Goal: Transaction & Acquisition: Register for event/course

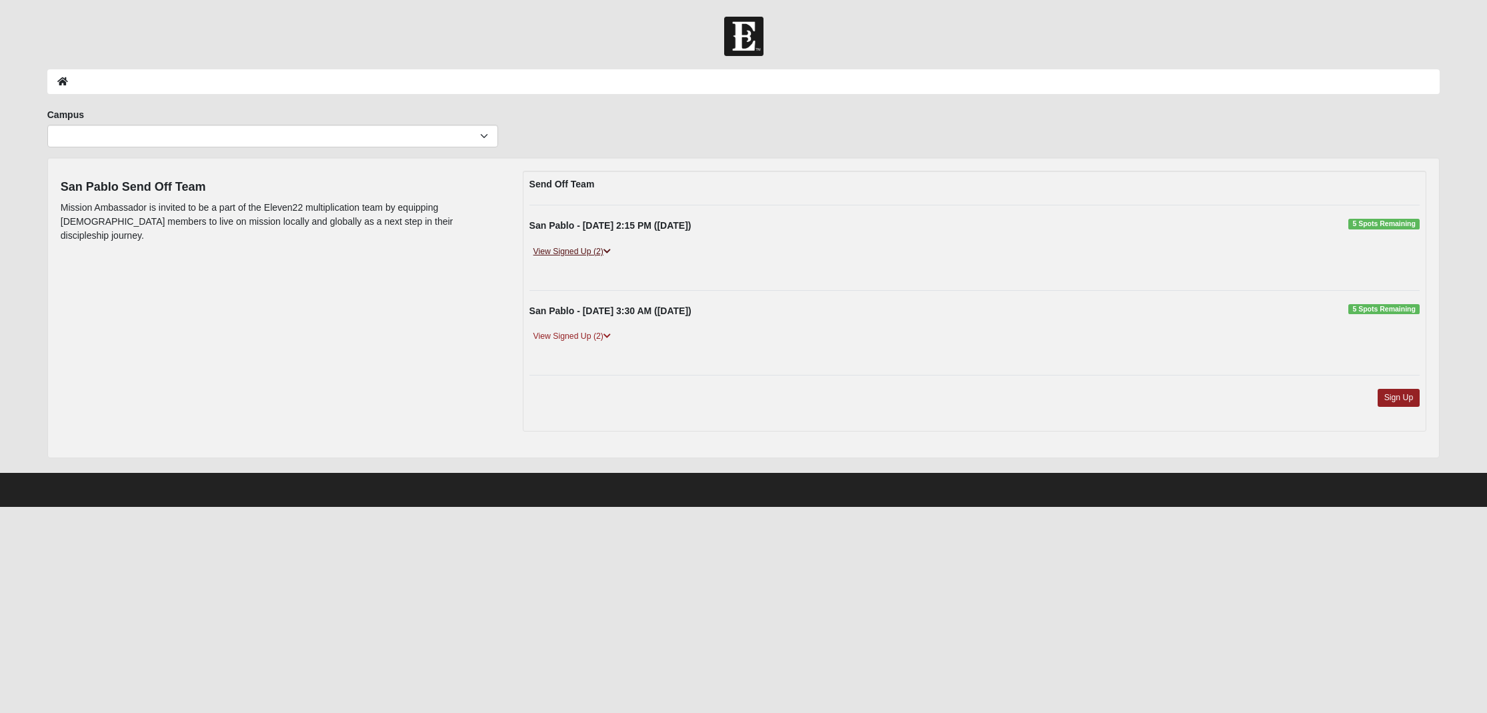
click at [576, 250] on link "View Signed Up (2)" at bounding box center [572, 252] width 85 height 14
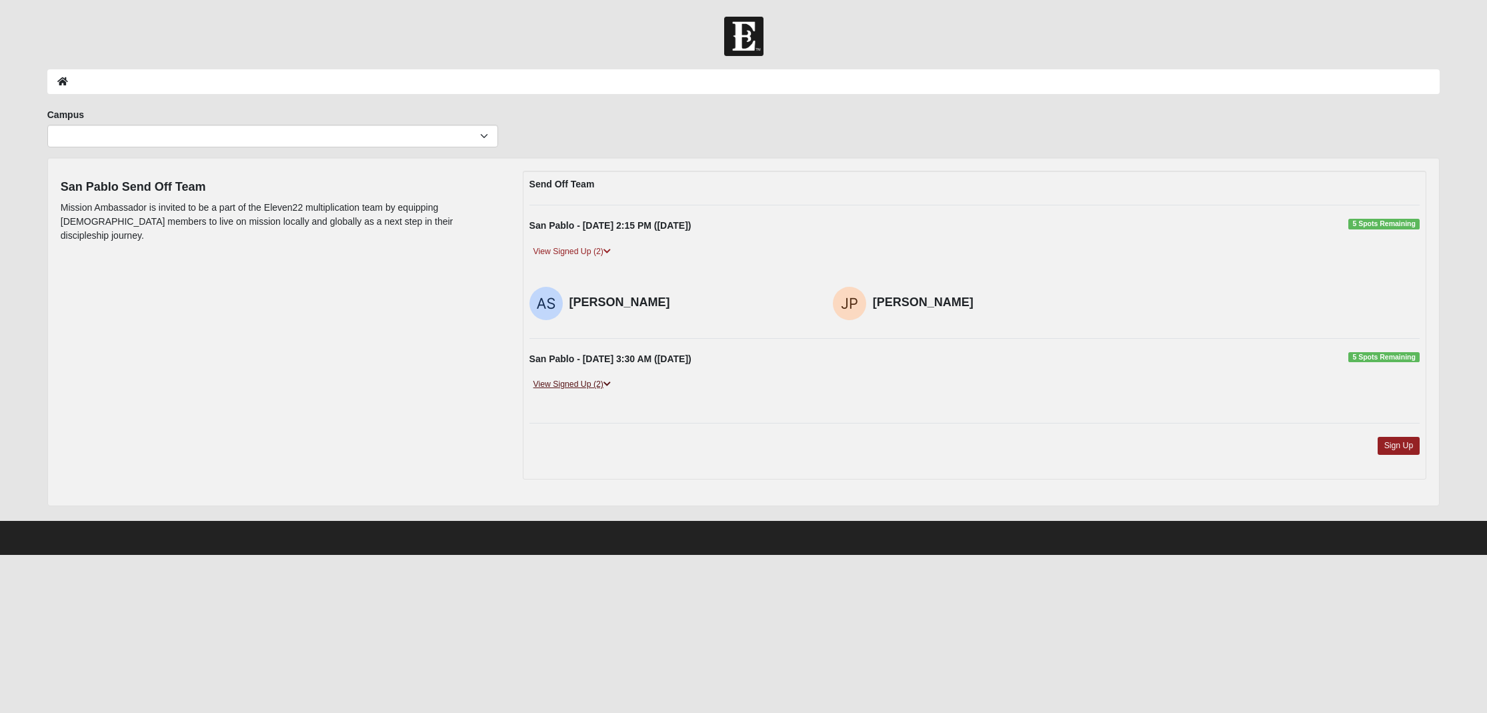
scroll to position [0, 1]
click at [571, 385] on link "View Signed Up (2)" at bounding box center [572, 384] width 85 height 14
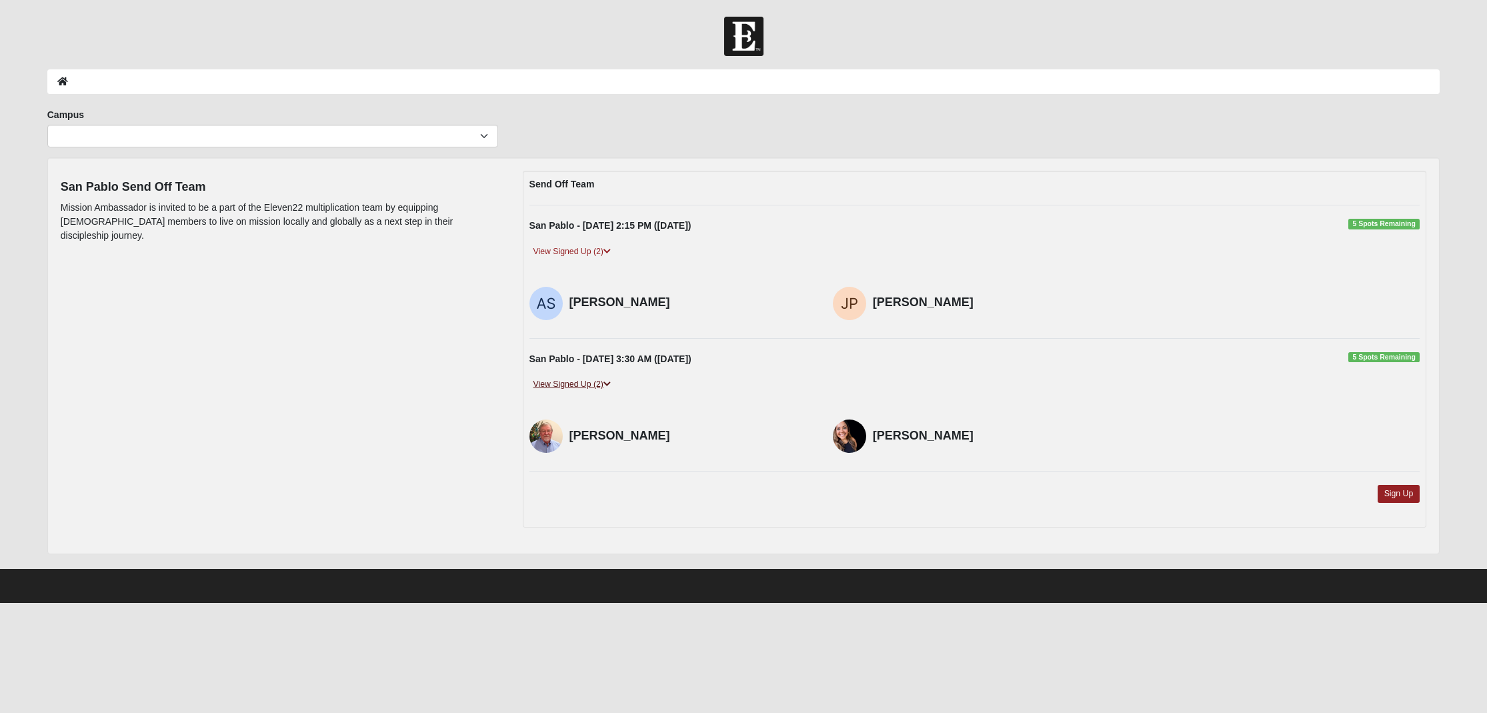
scroll to position [0, 0]
click at [1371, 227] on span "5 Spots Remaining" at bounding box center [1384, 224] width 71 height 11
click at [1396, 489] on link "Sign Up" at bounding box center [1399, 494] width 43 height 18
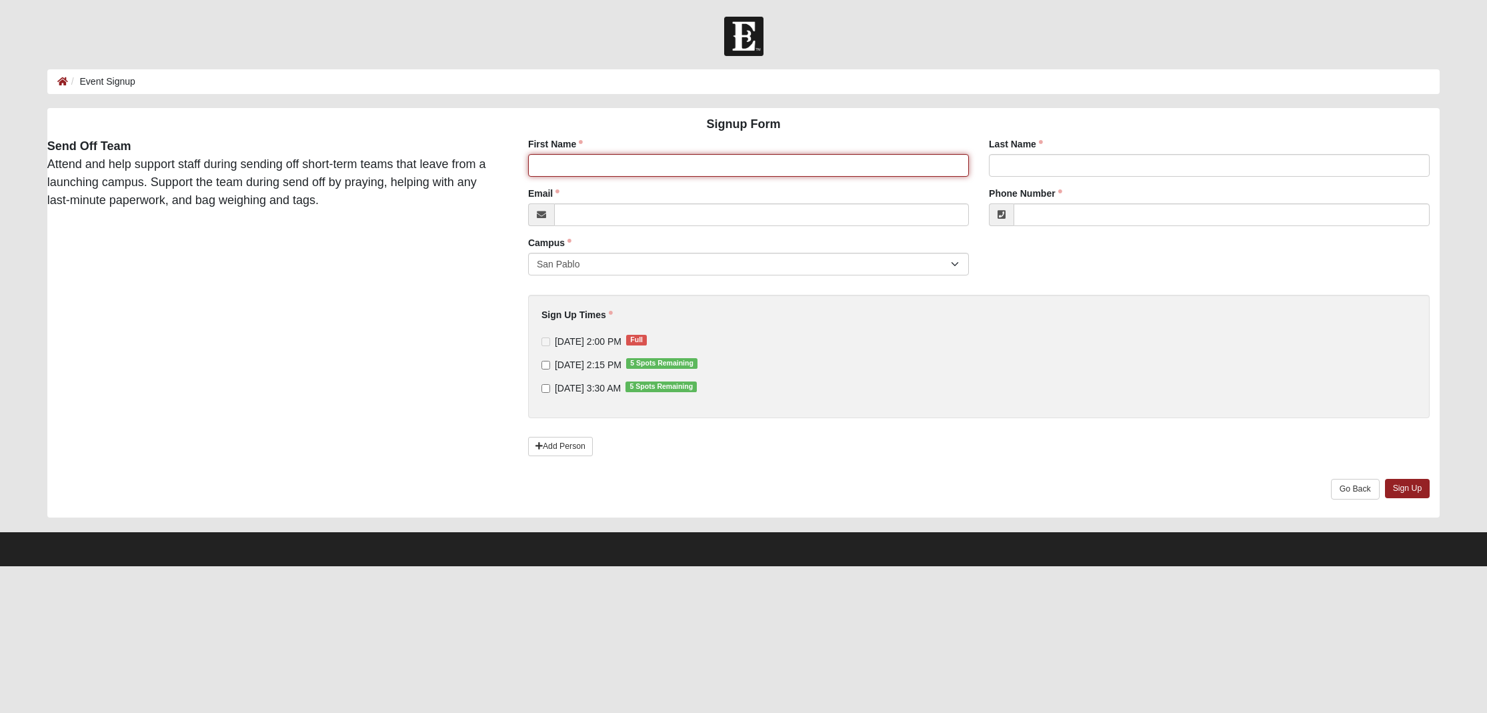
drag, startPoint x: 779, startPoint y: 168, endPoint x: 790, endPoint y: 176, distance: 13.9
type input "Valerie"
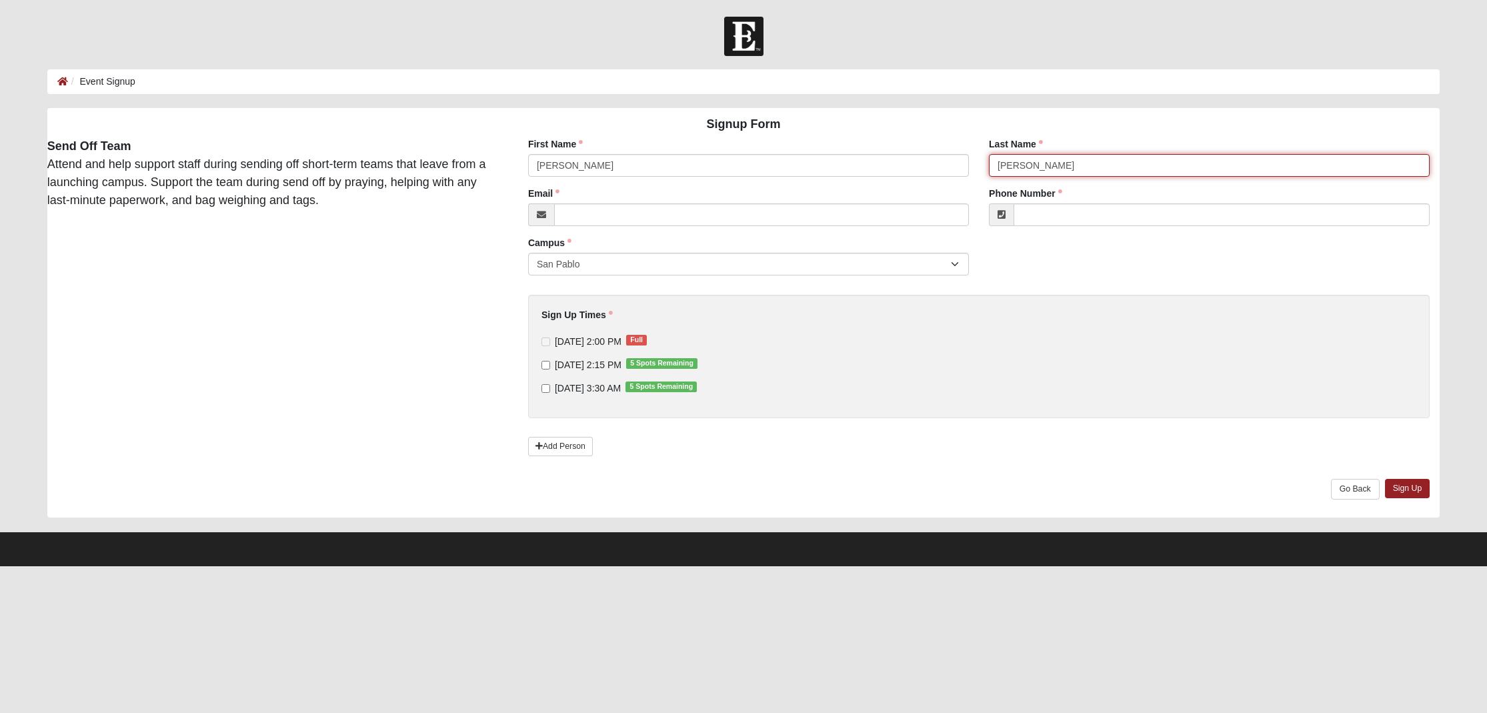
type input "Smith"
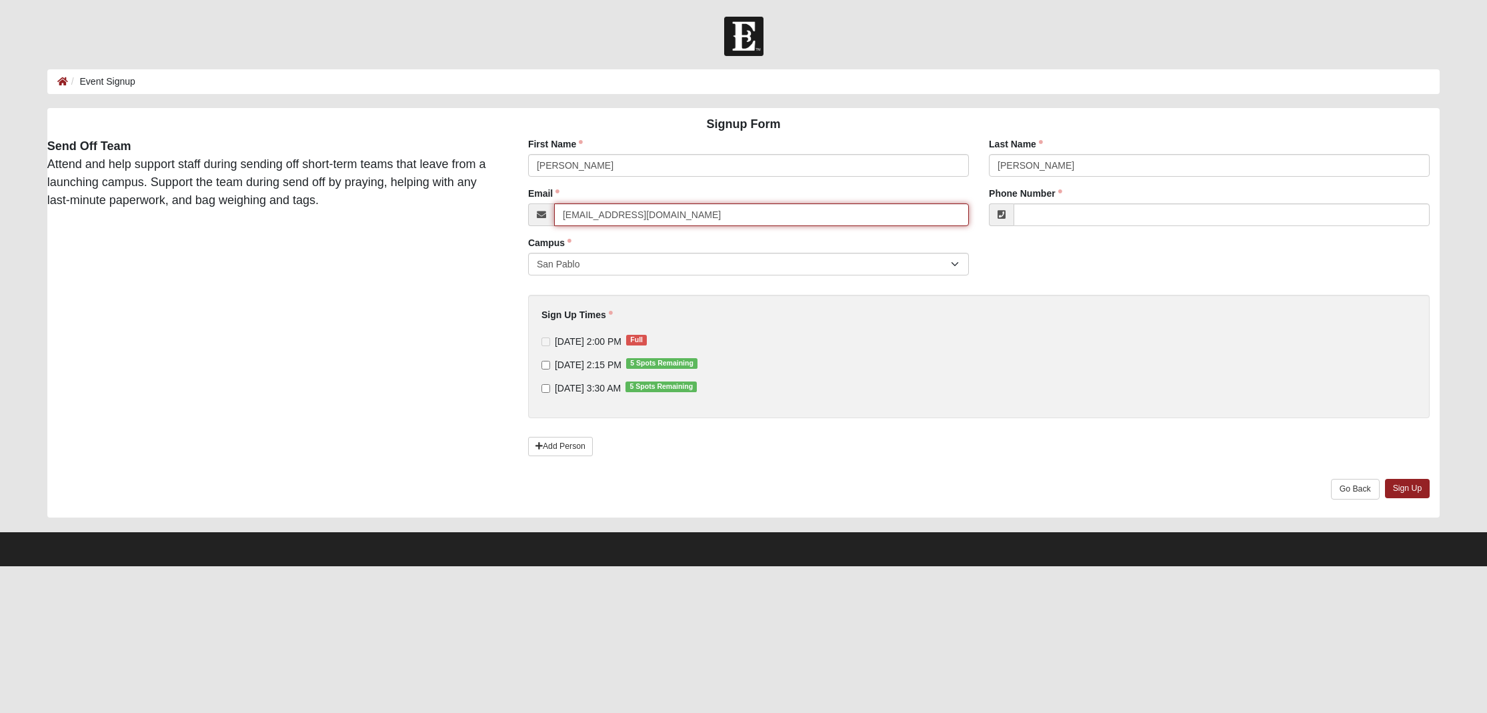
type input "carlin1@comcast.net"
type input "(904) 571-1303"
click at [545, 365] on input "10/15/2025 2:15 PM 5 Spots Remaining" at bounding box center [546, 365] width 9 height 9
checkbox input "true"
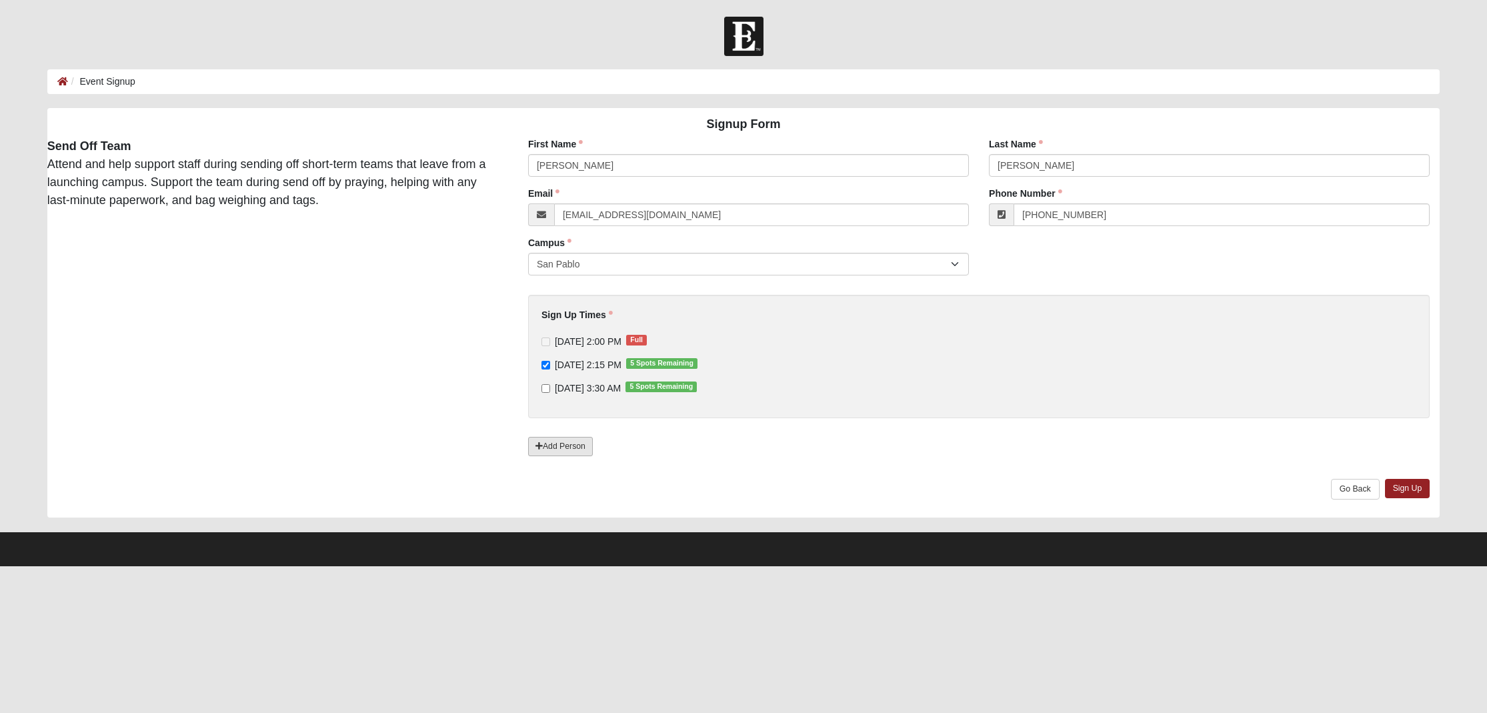
click at [553, 449] on link "Add Person" at bounding box center [560, 446] width 65 height 19
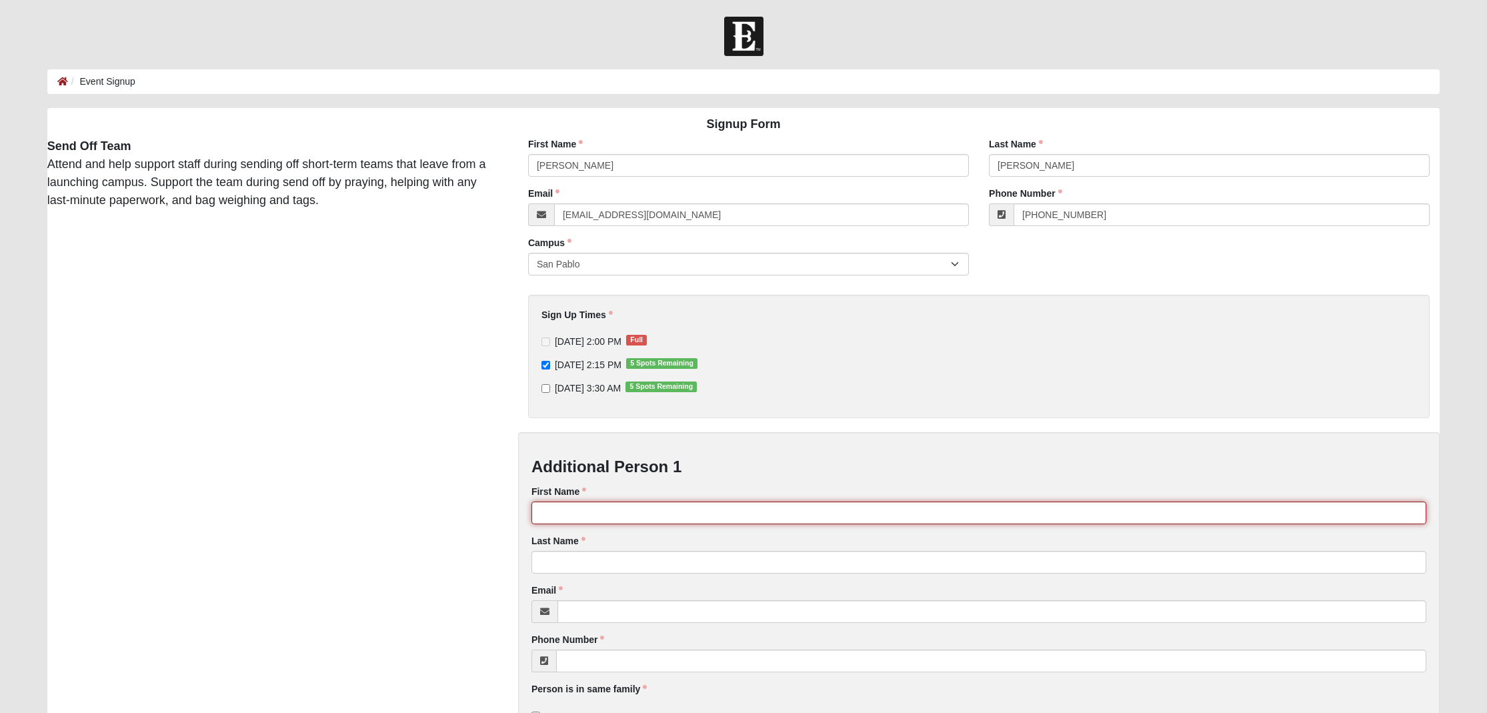
drag, startPoint x: 580, startPoint y: 510, endPoint x: 605, endPoint y: 513, distance: 25.5
type input "Steven"
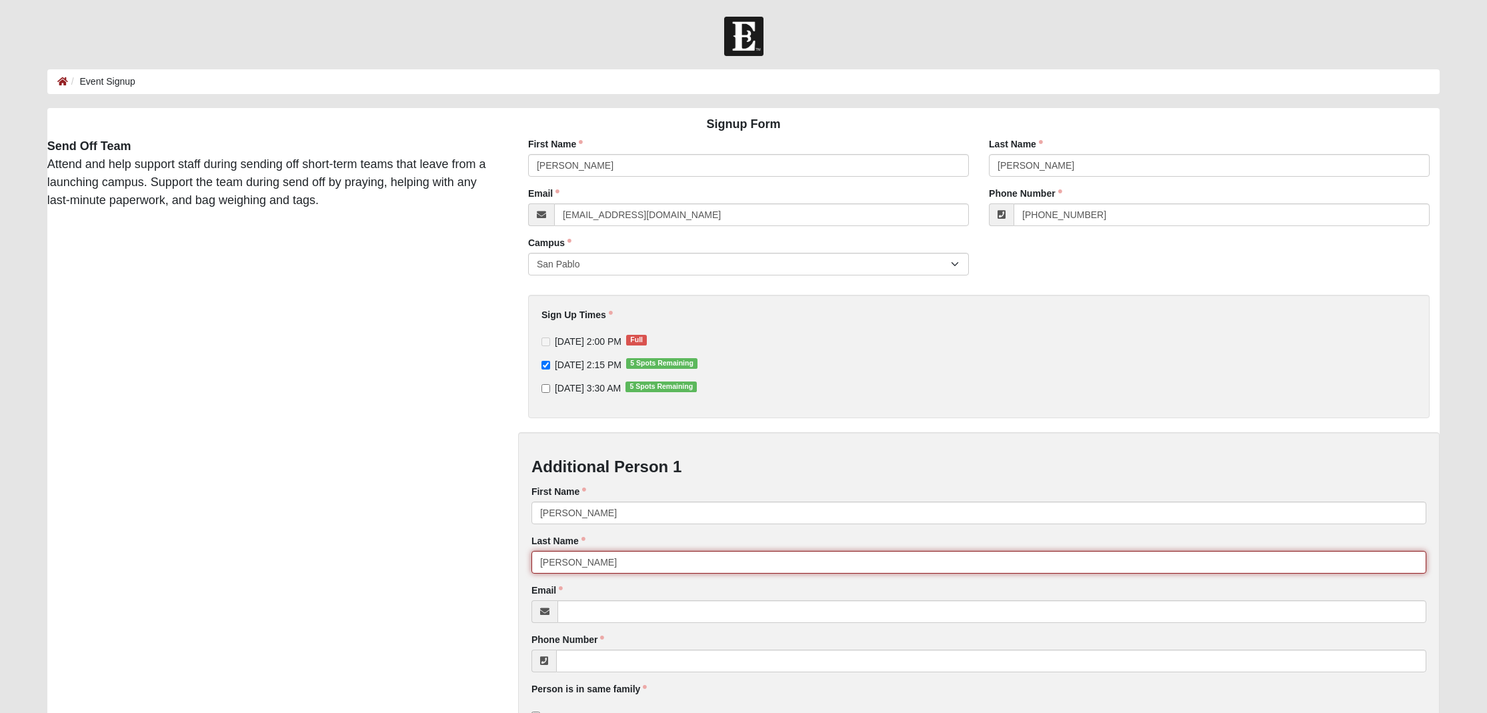
scroll to position [-2, 0]
type input "Smith"
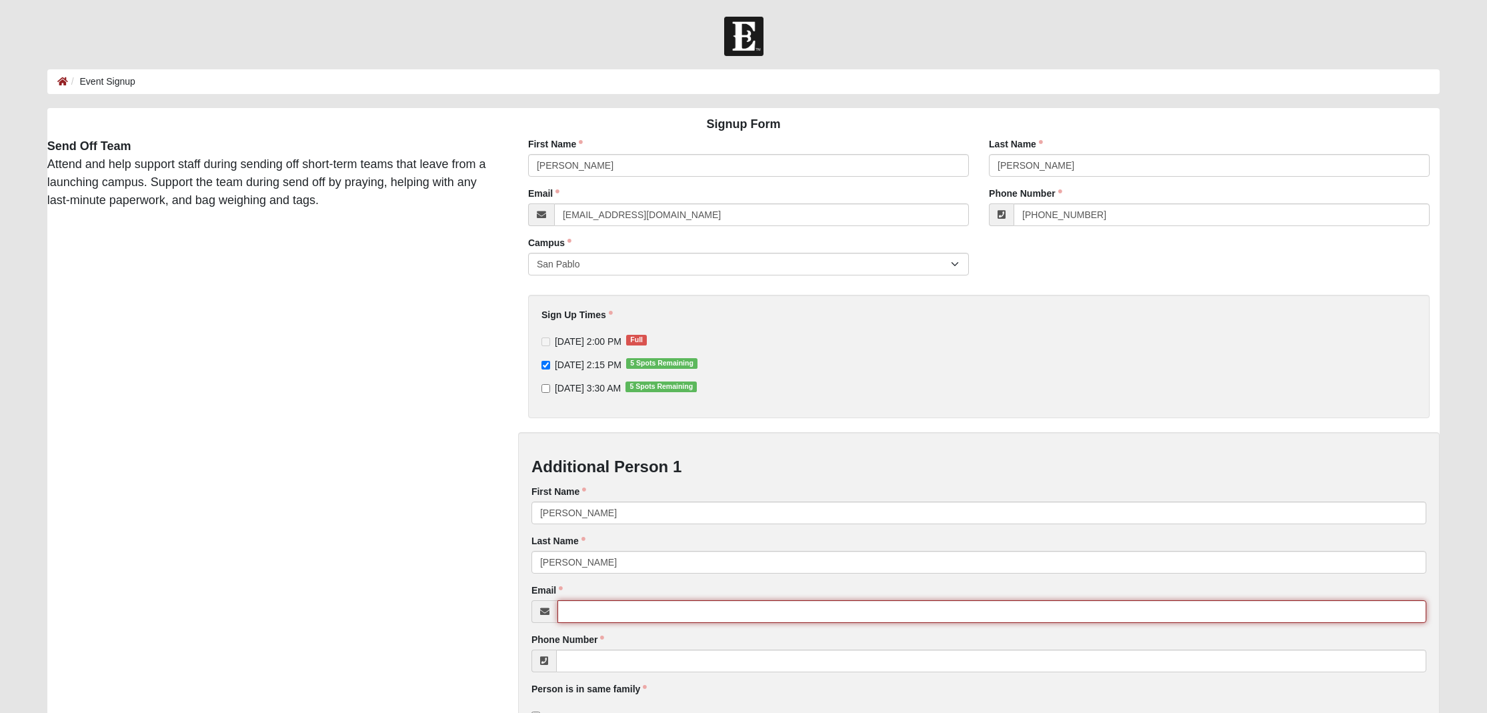
scroll to position [0, 0]
type input "Carlin1@comcast.net"
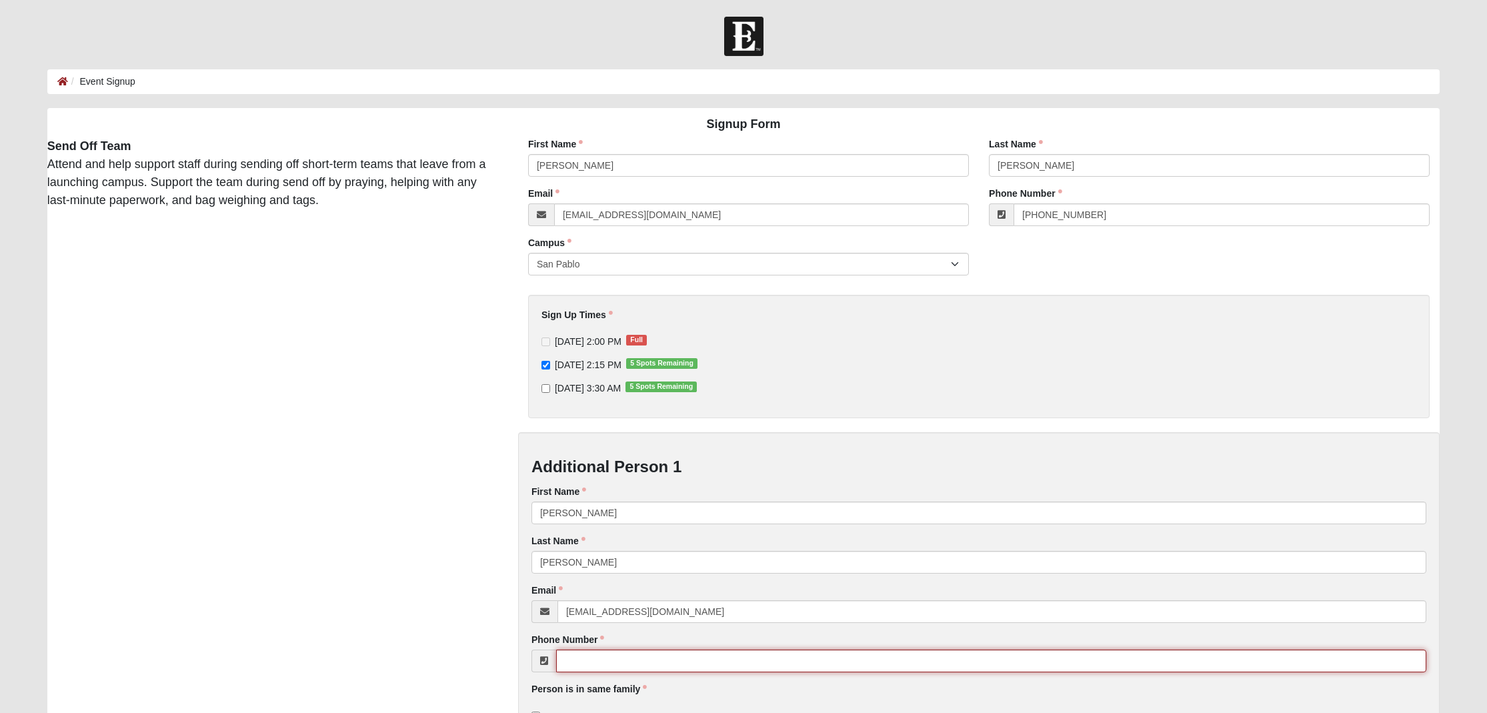
drag, startPoint x: 654, startPoint y: 657, endPoint x: 1078, endPoint y: 652, distance: 424.2
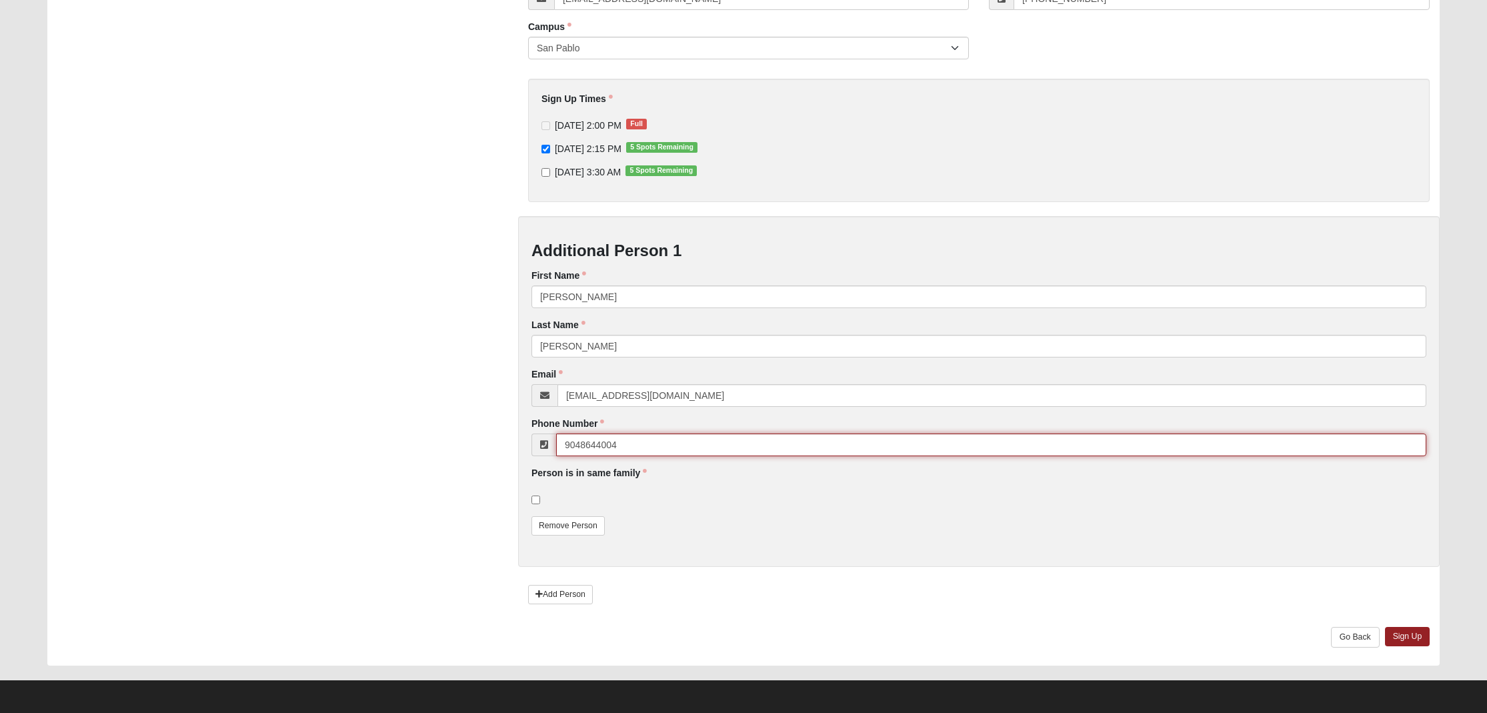
scroll to position [215, 0]
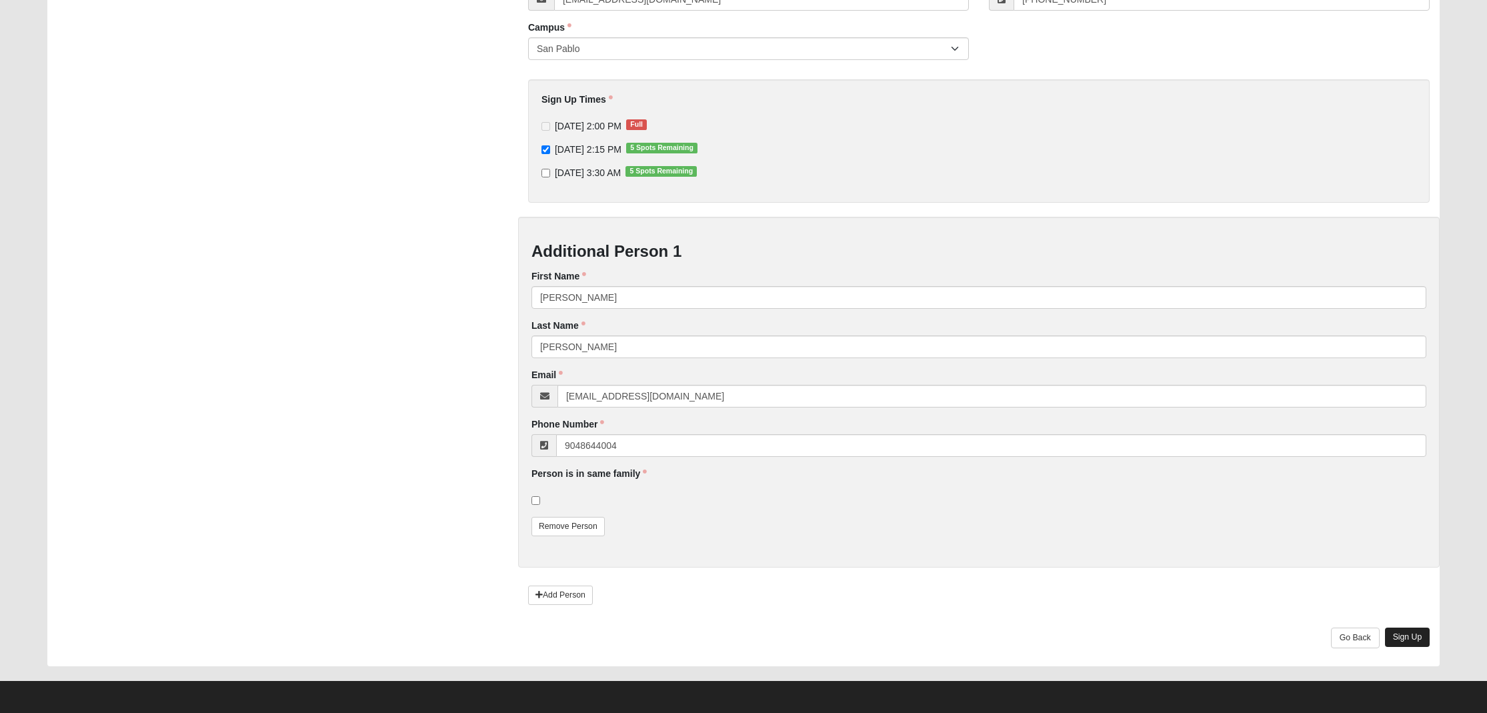
type input "(904) 864-4004"
click at [1404, 630] on link "Sign Up" at bounding box center [1407, 637] width 45 height 19
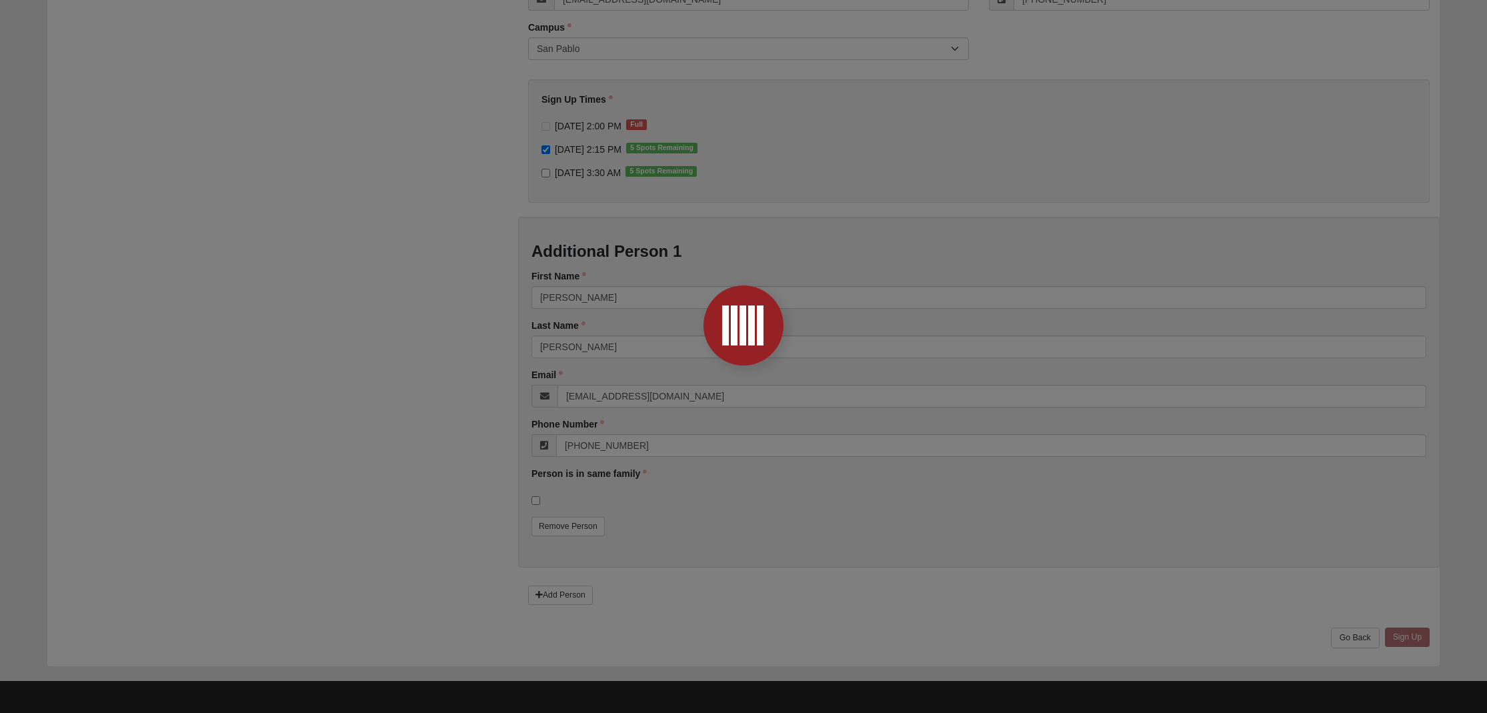
scroll to position [0, 0]
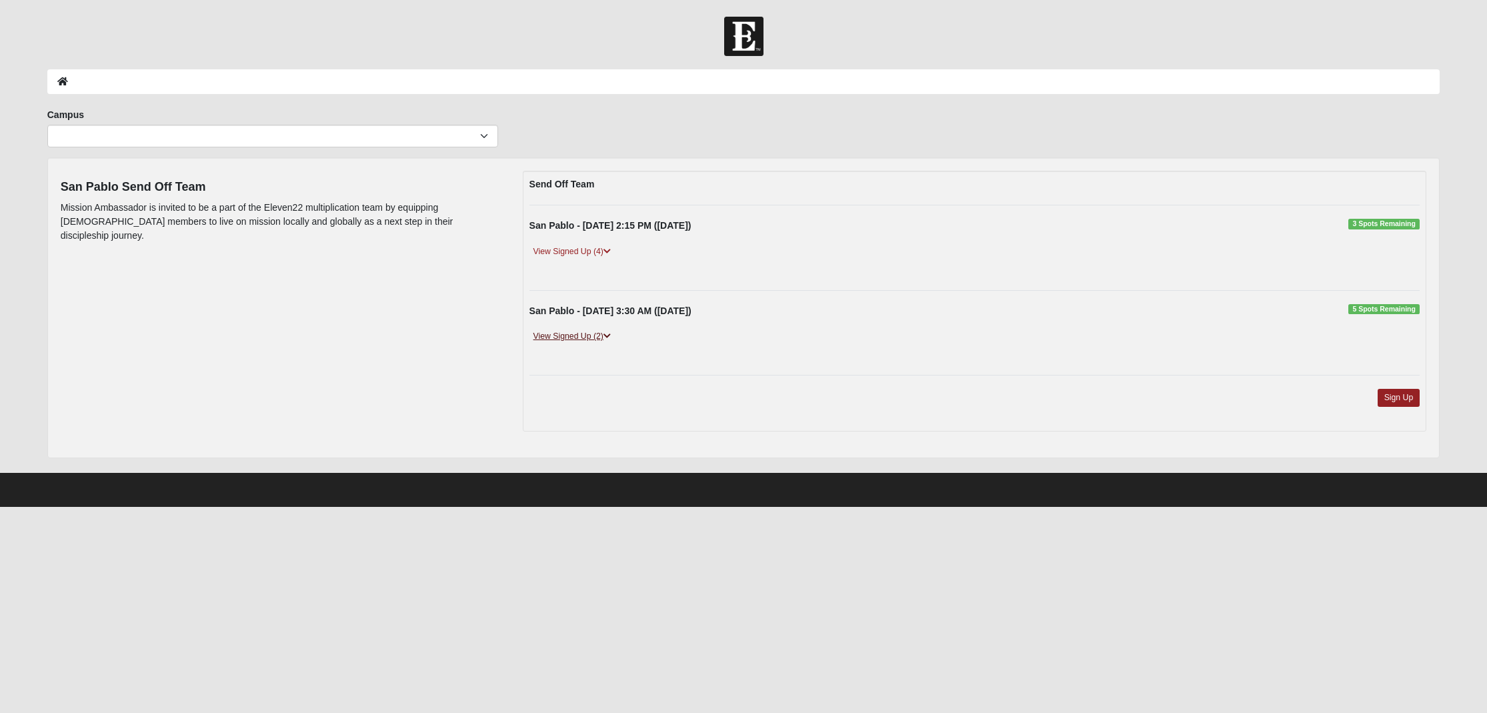
click at [569, 335] on link "View Signed Up (2)" at bounding box center [572, 336] width 85 height 14
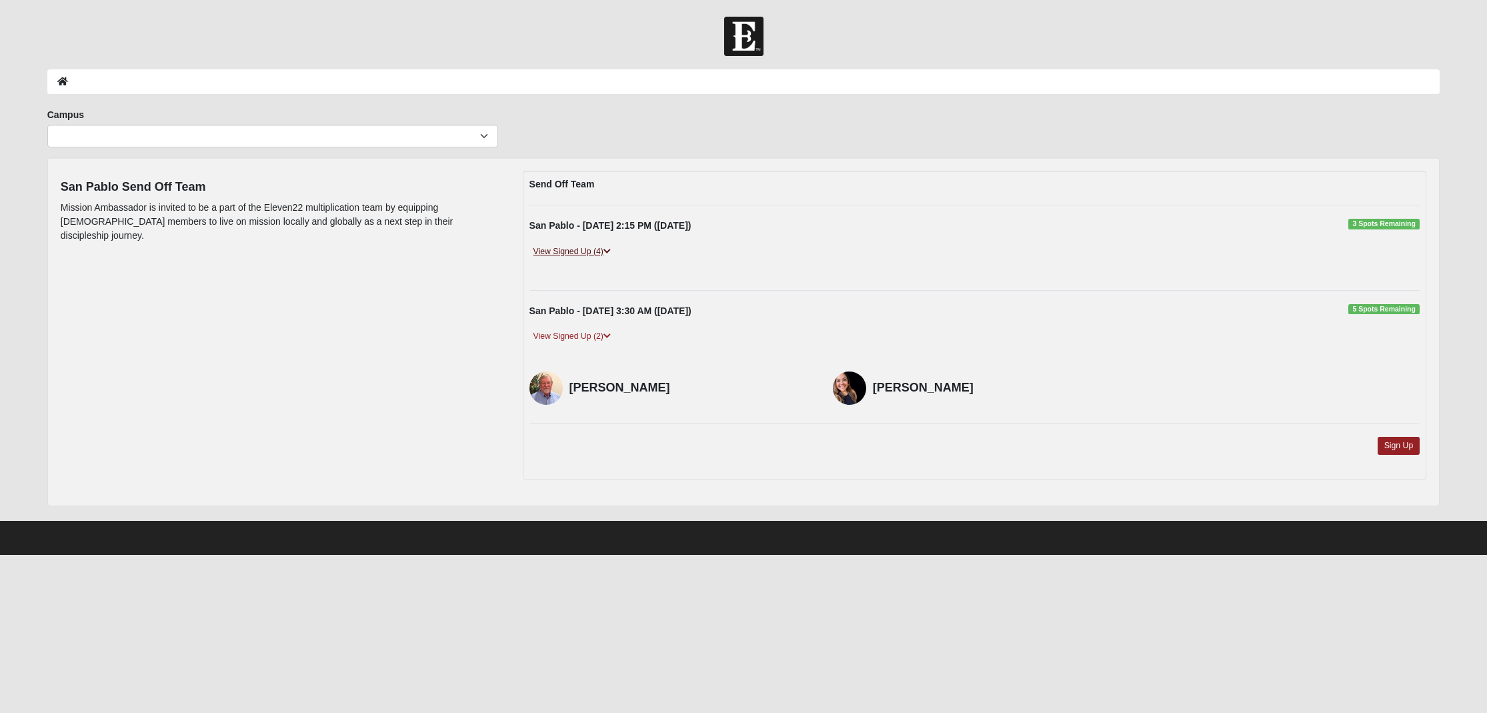
click at [566, 253] on link "View Signed Up (4)" at bounding box center [572, 252] width 85 height 14
